Goal: Task Accomplishment & Management: Manage account settings

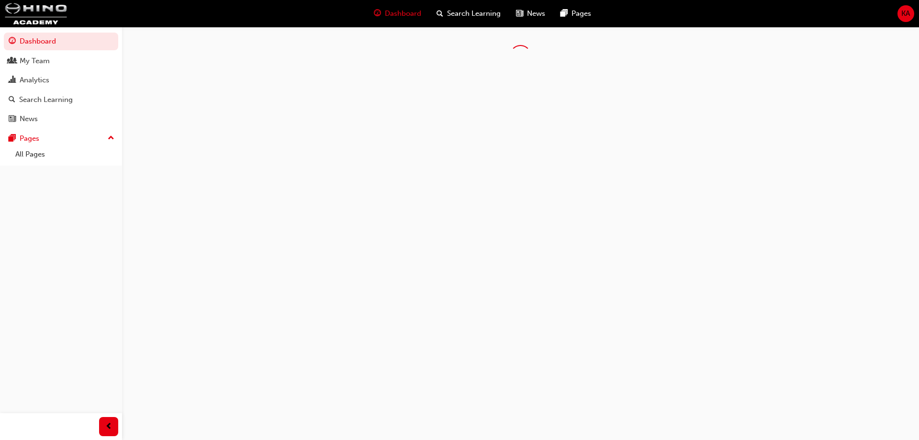
click at [899, 17] on div "KA" at bounding box center [906, 13] width 17 height 17
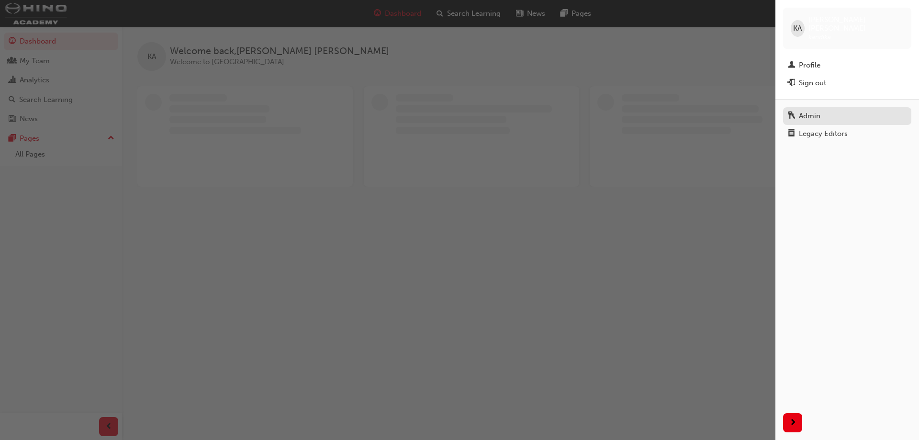
click at [815, 111] on div "Admin" at bounding box center [810, 116] width 22 height 11
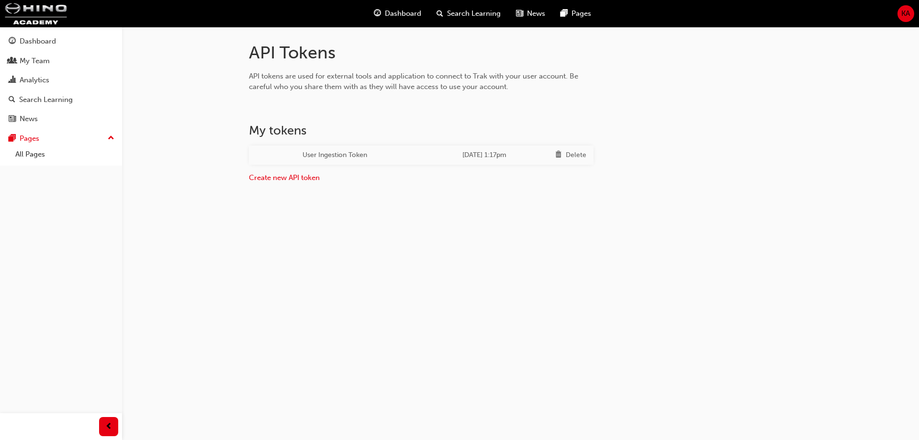
click at [587, 199] on div "API Tokens API tokens are used for external tools and application to connect to…" at bounding box center [521, 131] width 575 height 179
click at [564, 154] on div "Delete" at bounding box center [570, 155] width 31 height 12
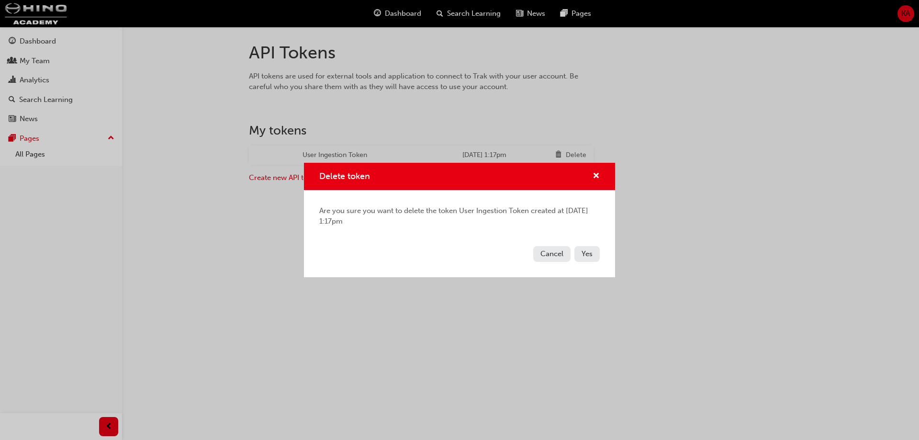
click at [587, 252] on span "Yes" at bounding box center [587, 253] width 11 height 9
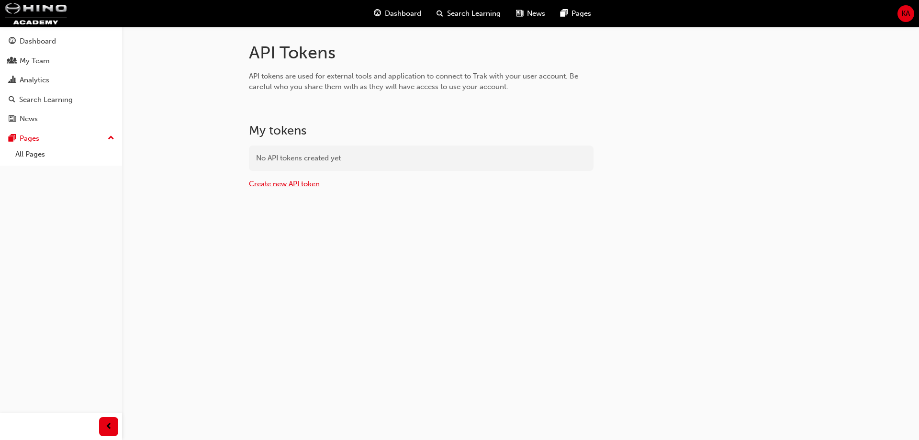
click at [296, 187] on link "Create new API token" at bounding box center [284, 184] width 71 height 9
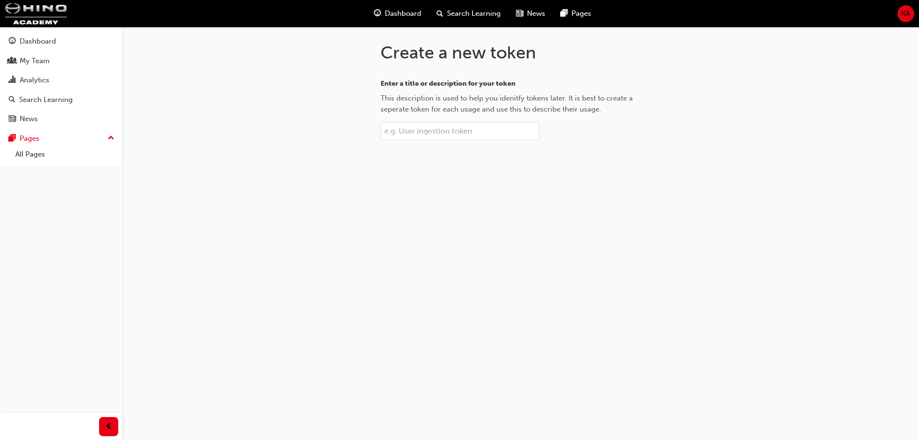
click at [417, 138] on input "Enter a title or description for your token This description is used to help yo…" at bounding box center [460, 131] width 159 height 18
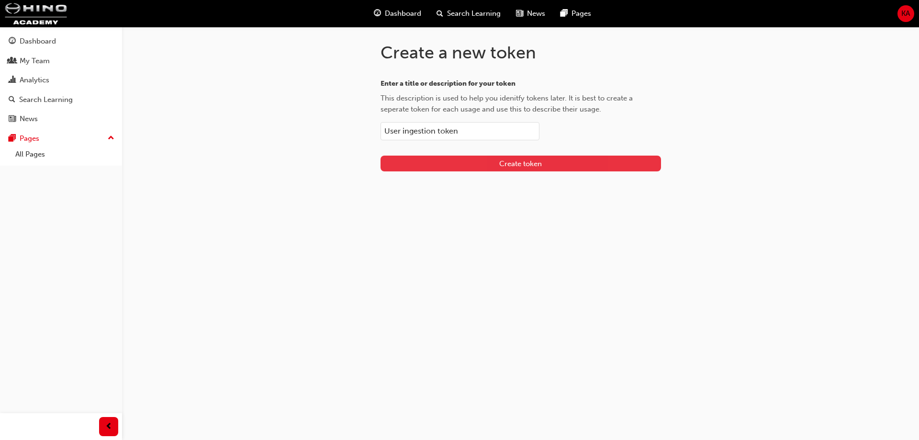
type input "User ingestion token"
click at [480, 167] on button "Create token" at bounding box center [521, 164] width 281 height 16
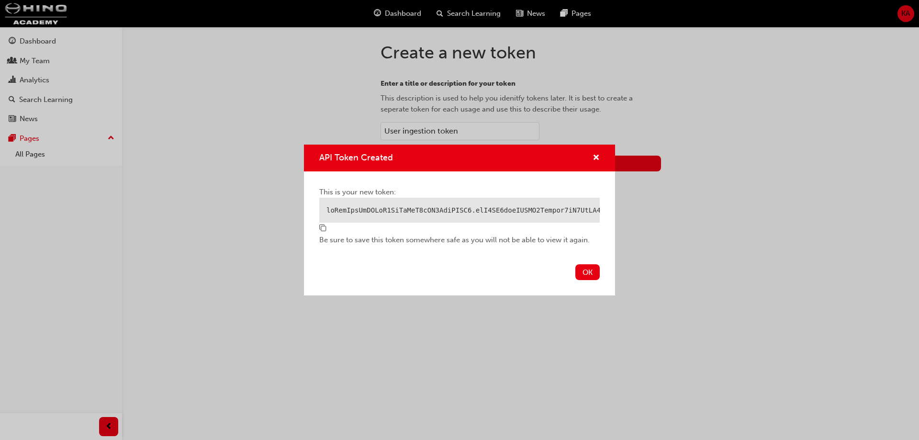
click at [324, 233] on span "copy-icon" at bounding box center [322, 229] width 7 height 9
click at [590, 276] on button "OK" at bounding box center [588, 272] width 24 height 16
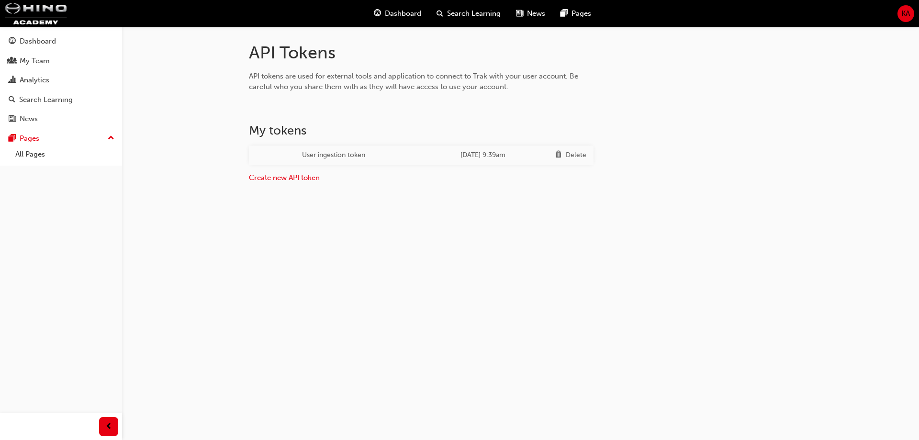
drag, startPoint x: 548, startPoint y: 317, endPoint x: 542, endPoint y: 310, distance: 9.1
click at [548, 316] on div "API Tokens API tokens are used for external tools and application to connect to…" at bounding box center [459, 220] width 919 height 440
drag, startPoint x: 403, startPoint y: 217, endPoint x: 415, endPoint y: 312, distance: 95.6
click at [403, 217] on div "API Tokens API tokens are used for external tools and application to connect to…" at bounding box center [521, 131] width 575 height 179
